Goal: Task Accomplishment & Management: Use online tool/utility

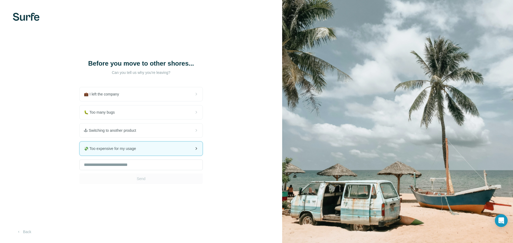
click at [137, 151] on span "💸 Too expensive for my usage" at bounding box center [112, 148] width 56 height 5
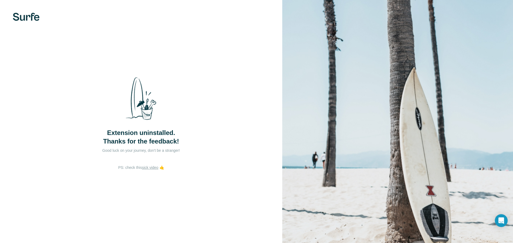
click at [209, 89] on div "Extension uninstalled. Thanks for the feedback! Good luck on your journey, don'…" at bounding box center [141, 121] width 282 height 243
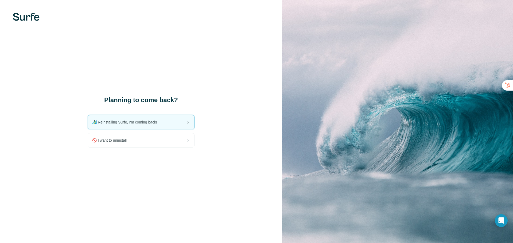
click at [139, 127] on div "🏄🏻‍♂️ Reinstalling Surfe, I'm coming back!" at bounding box center [141, 122] width 106 height 14
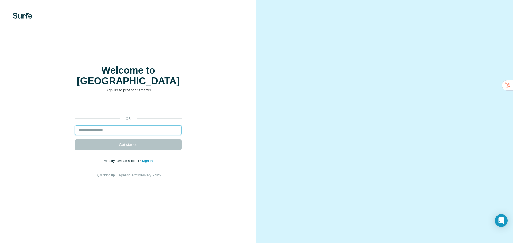
click at [146, 126] on input "email" at bounding box center [128, 131] width 107 height 10
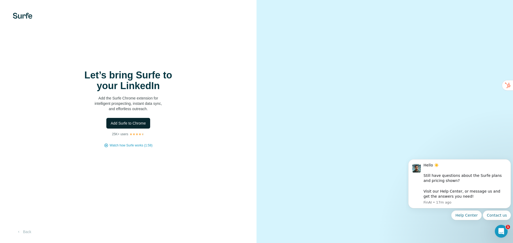
click at [142, 123] on span "Add Surfe to Chrome" at bounding box center [128, 123] width 35 height 5
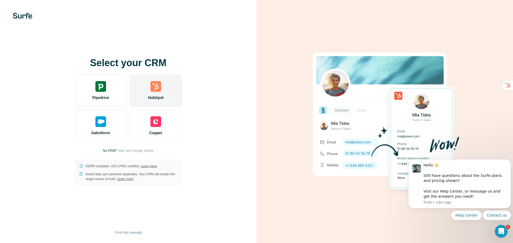
click at [158, 92] on div "HubSpot" at bounding box center [156, 91] width 52 height 32
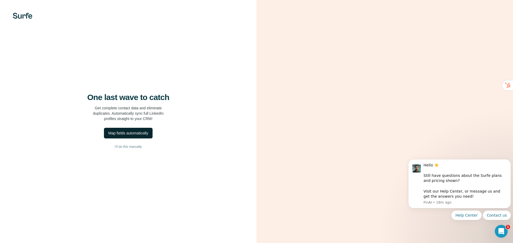
click at [146, 134] on div "Map fields automatically" at bounding box center [128, 133] width 40 height 5
